Goal: Task Accomplishment & Management: Use online tool/utility

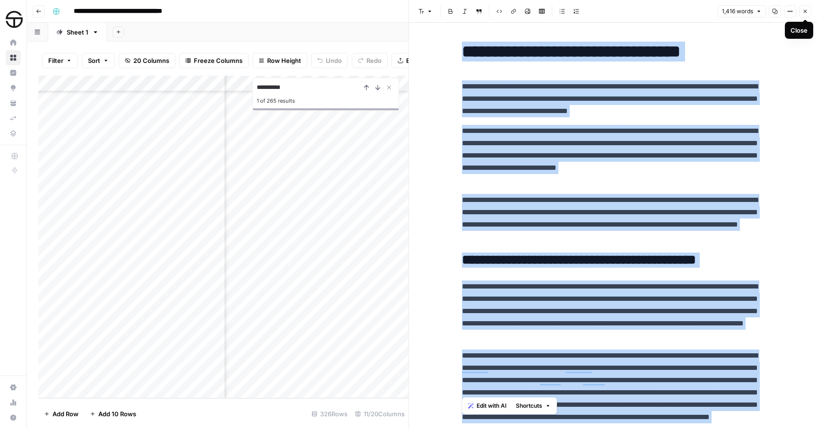
click at [803, 14] on icon "button" at bounding box center [805, 12] width 6 height 6
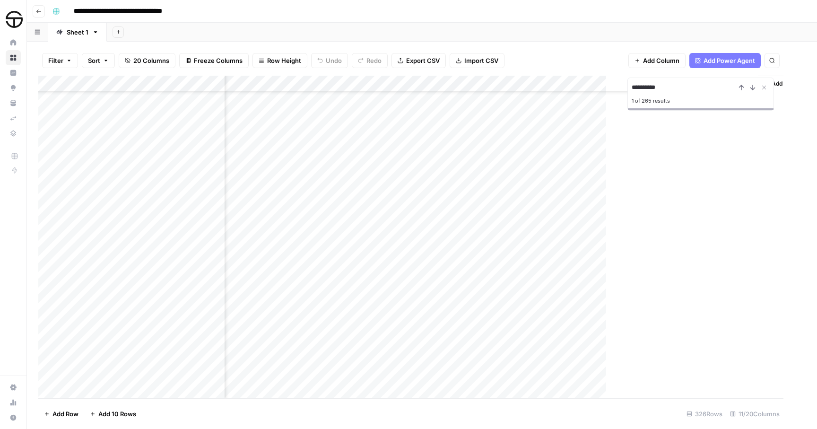
scroll to position [4948, 461]
click at [691, 89] on input "**********" at bounding box center [706, 87] width 104 height 11
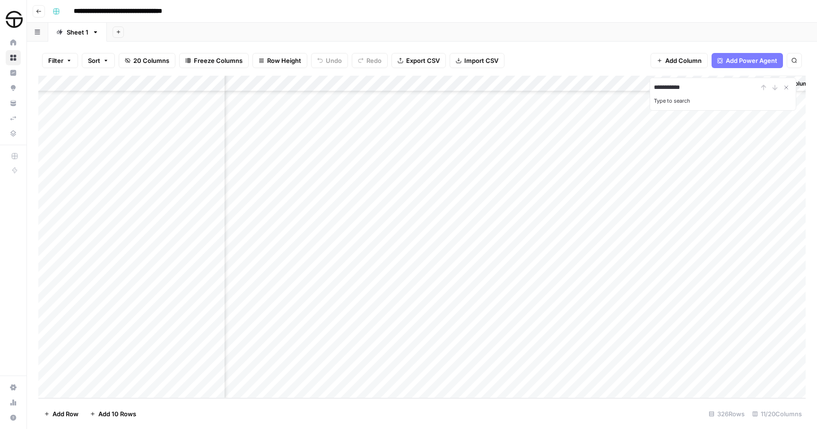
type input "**********"
click at [164, 361] on div "Add Column" at bounding box center [421, 237] width 767 height 322
click at [270, 357] on div "Add Column" at bounding box center [421, 237] width 767 height 322
click at [311, 357] on div "Add Column" at bounding box center [421, 237] width 767 height 322
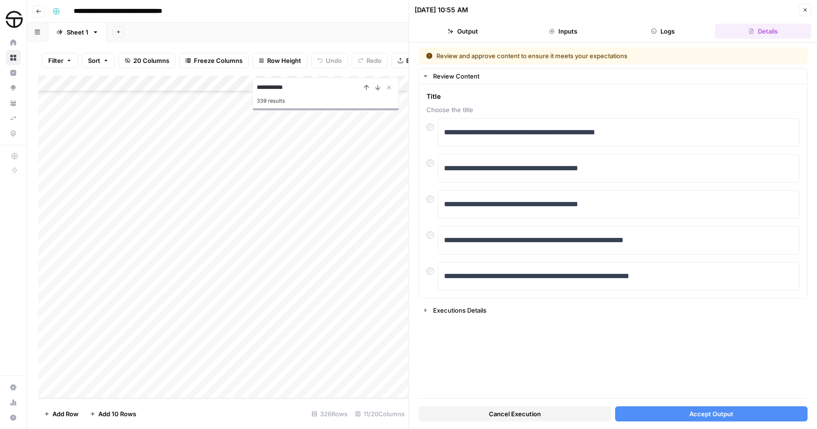
click at [663, 411] on button "Accept Output" at bounding box center [711, 413] width 193 height 15
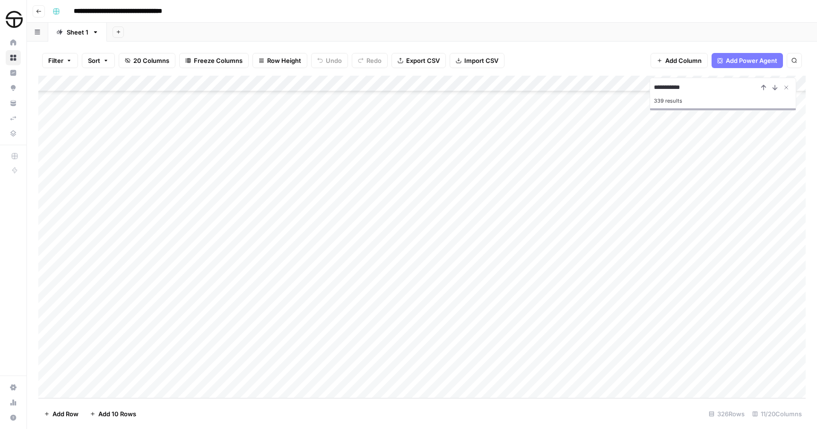
click at [360, 360] on div "Add Column" at bounding box center [421, 237] width 767 height 322
click at [474, 359] on div "Add Column" at bounding box center [421, 237] width 767 height 322
click at [496, 357] on div "Add Column" at bounding box center [421, 237] width 767 height 322
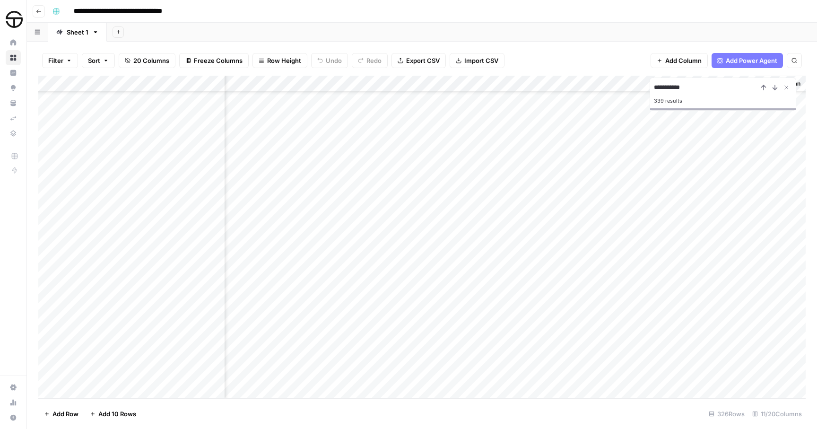
click at [527, 359] on div at bounding box center [494, 357] width 130 height 17
click at [503, 355] on div at bounding box center [494, 357] width 130 height 17
click at [503, 357] on div at bounding box center [494, 357] width 130 height 17
click at [784, 89] on icon "Close Search" at bounding box center [786, 88] width 8 height 8
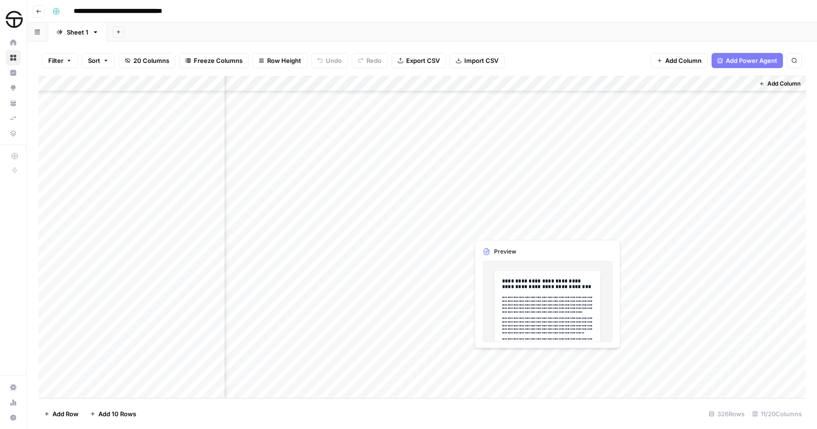
click at [484, 357] on div "Add Column" at bounding box center [421, 237] width 767 height 322
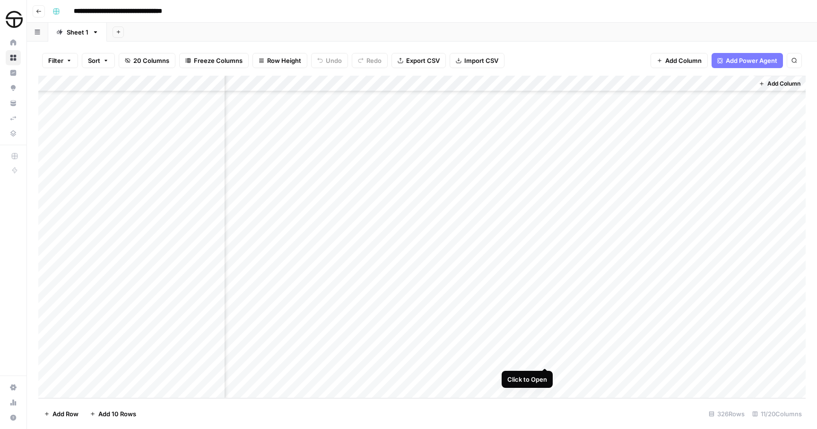
click at [545, 358] on div "Add Column" at bounding box center [421, 237] width 767 height 322
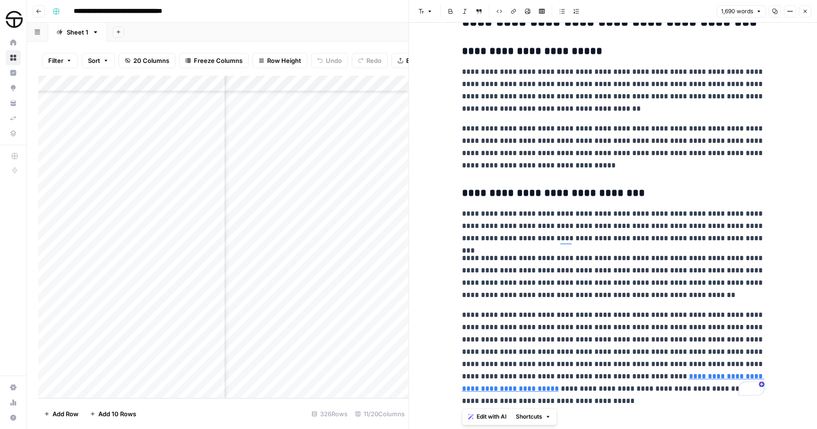
scroll to position [2433, 0]
drag, startPoint x: 464, startPoint y: 54, endPoint x: 615, endPoint y: 468, distance: 440.4
click at [615, 428] on html "**********" at bounding box center [408, 214] width 817 height 429
copy div "**********"
